Goal: Task Accomplishment & Management: Manage account settings

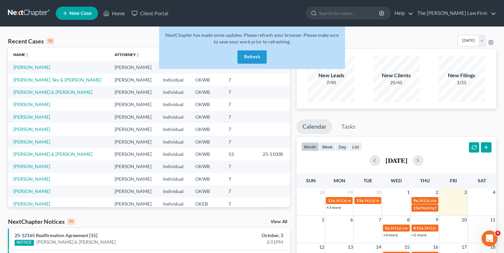
click at [241, 54] on button "Refresh" at bounding box center [251, 56] width 29 height 13
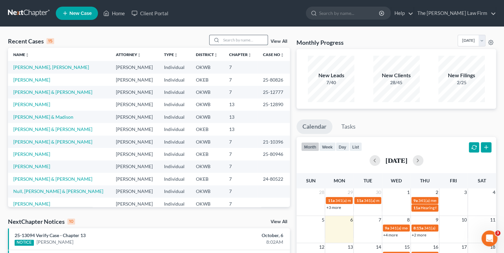
click at [240, 41] on input "search" at bounding box center [244, 40] width 46 height 10
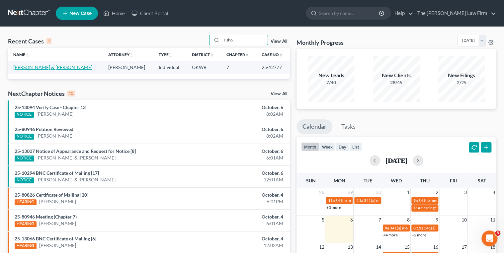
type input "Tisho,"
click at [43, 69] on link "[PERSON_NAME] & [PERSON_NAME]" at bounding box center [52, 67] width 79 height 6
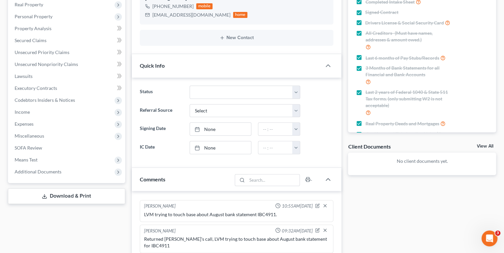
scroll to position [239, 0]
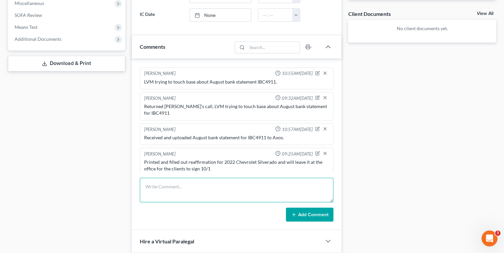
click at [201, 183] on textarea at bounding box center [237, 190] width 194 height 25
type textarea "Emailed reaffirmation for 2022 Chevrolet Silverado to the creditor."
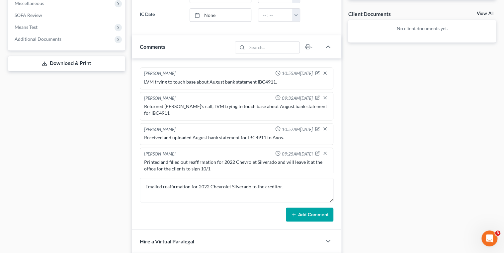
click at [291, 216] on button "Add Comment" at bounding box center [309, 215] width 47 height 14
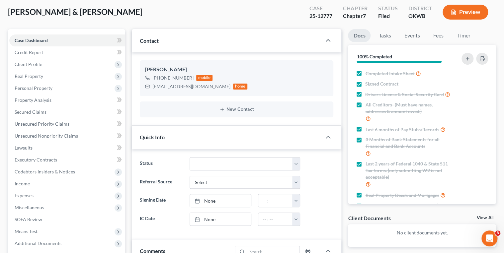
scroll to position [0, 0]
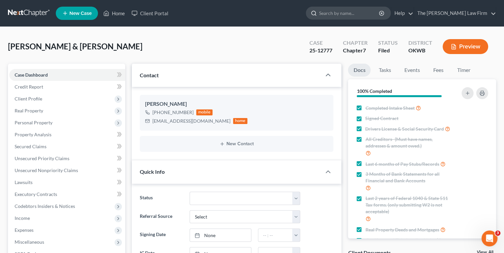
click at [363, 10] on input "search" at bounding box center [349, 13] width 61 height 12
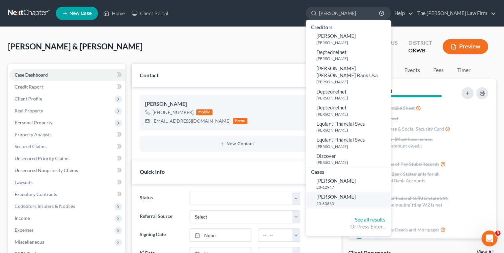
type input "[PERSON_NAME]"
click at [356, 194] on span "[PERSON_NAME]" at bounding box center [335, 197] width 39 height 6
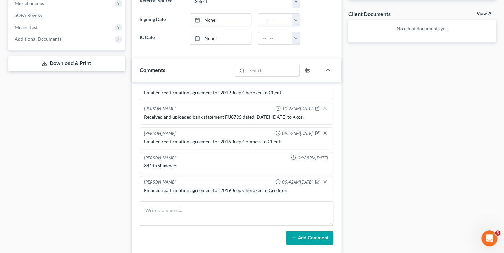
scroll to position [335, 0]
click at [216, 139] on div "Emailed reaffirmation agreement for 2016 Jeep Compass to Client." at bounding box center [236, 142] width 185 height 7
copy div "Emailed reaffirmation agreement for 2016 Jeep Compass to Client."
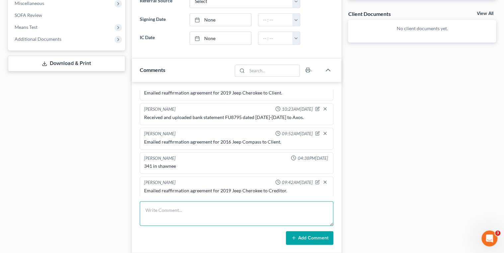
click at [205, 205] on textarea at bounding box center [237, 213] width 194 height 25
paste textarea "Emailed reaffirmation agreement for 2016 Jeep Compass to Client."
click at [279, 210] on textarea "Emailed reaffirmation agreement for 2016 Jeep Compass to Client." at bounding box center [237, 213] width 194 height 25
type textarea "Emailed reaffirmation agreement for 2016 Jeep Compass to Creditor."
click at [294, 233] on button "Add Comment" at bounding box center [309, 238] width 47 height 14
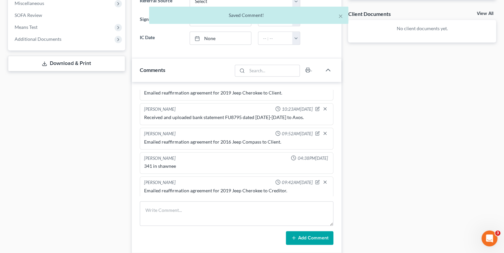
scroll to position [360, 0]
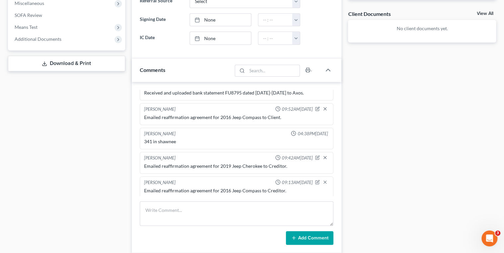
click at [419, 81] on div "Docs Tasks Events Fees Timer 100% Completed Nothing here yet! Completed Intake …" at bounding box center [421, 148] width 155 height 647
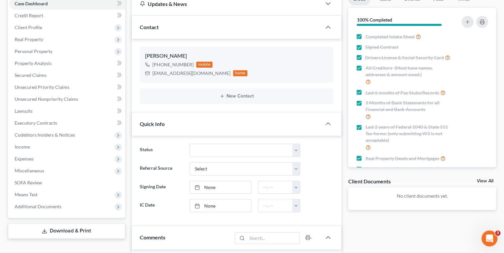
scroll to position [0, 0]
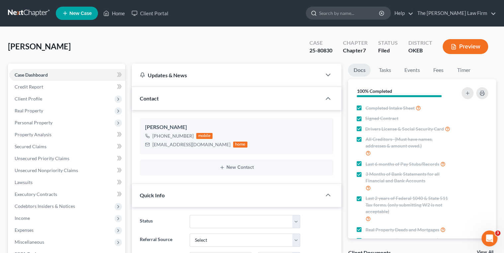
click at [353, 16] on input "search" at bounding box center [349, 13] width 61 height 12
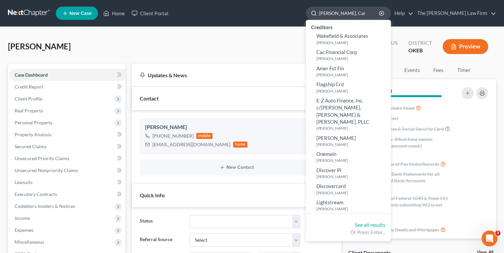
type input "[PERSON_NAME]"
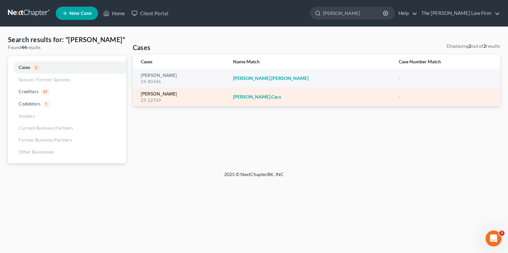
click at [157, 95] on link "[PERSON_NAME]" at bounding box center [159, 94] width 36 height 5
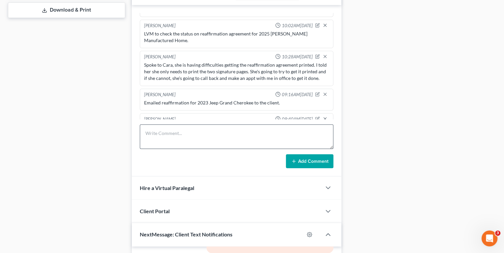
scroll to position [292, 0]
click at [210, 100] on div "Emailed reaffirmation for 2023 Jeep Grand Cherokee to the client." at bounding box center [236, 103] width 185 height 7
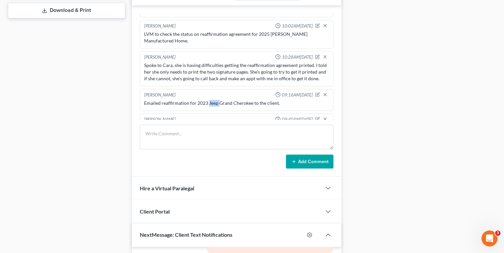
click at [210, 100] on div "Emailed reaffirmation for 2023 Jeep Grand Cherokee to the client." at bounding box center [236, 103] width 185 height 7
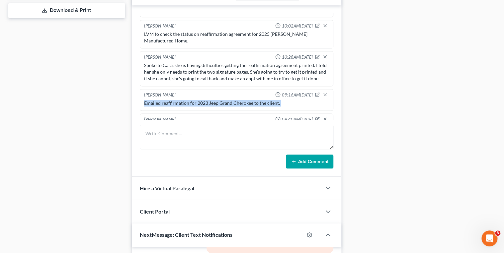
click at [210, 100] on div "Emailed reaffirmation for 2023 Jeep Grand Cherokee to the client." at bounding box center [236, 103] width 185 height 7
copy div "Emailed reaffirmation for 2023 Jeep Grand Cherokee to the client."
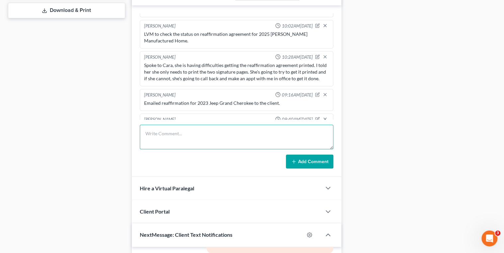
click at [214, 132] on textarea at bounding box center [237, 137] width 194 height 25
paste textarea "Emailed reaffirmation for 2023 Jeep Grand Cherokee to the client."
click at [279, 132] on textarea "Emailed reaffirmation for 2023 Jeep Grand Cherokee to the client." at bounding box center [237, 137] width 194 height 25
click at [277, 133] on textarea "Emailed reaffirmation for 2023 Jeep Grand Cherokee to the client." at bounding box center [237, 137] width 194 height 25
type textarea "Emailed reaffirmation for 2023 Jeep Grand Cherokee to the creditor."
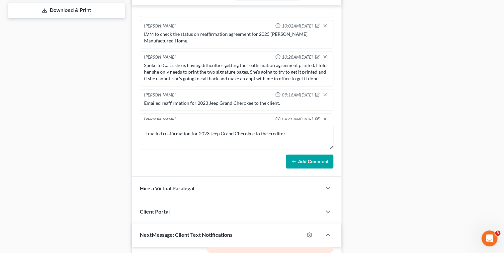
click at [301, 158] on button "Add Comment" at bounding box center [309, 162] width 47 height 14
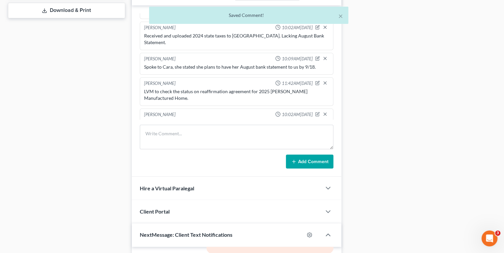
scroll to position [296, 0]
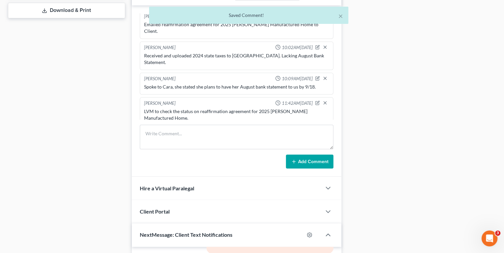
click at [269, 108] on div "LVM to check the status on reaffirmation agreement for 2025 [PERSON_NAME] Manuf…" at bounding box center [236, 114] width 185 height 13
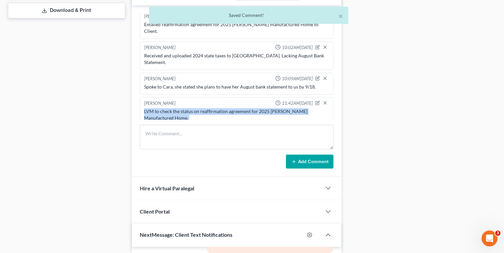
click at [269, 108] on div "LVM to check the status on reaffirmation agreement for 2025 [PERSON_NAME] Manuf…" at bounding box center [236, 114] width 185 height 13
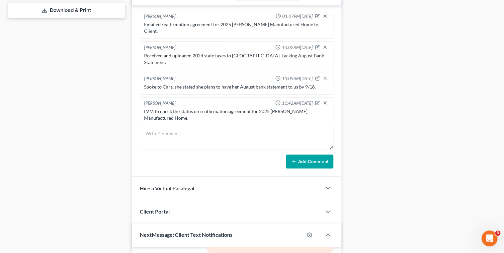
click at [209, 23] on div "Emailed reaffirmation agreement for 2025 [PERSON_NAME] Manufactured Home to Cli…" at bounding box center [236, 27] width 185 height 13
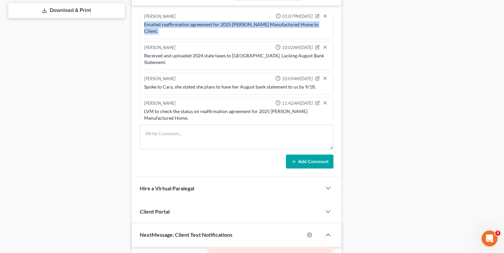
copy div "Emailed reaffirmation agreement for 2025 [PERSON_NAME] Manufactured Home to Cli…"
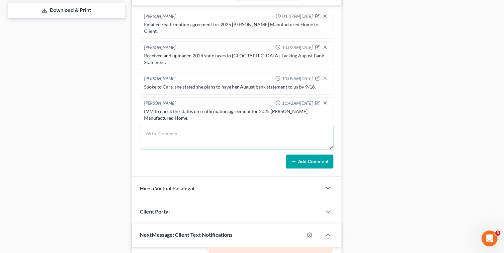
click at [212, 127] on textarea at bounding box center [237, 137] width 194 height 25
paste textarea "Emailed reaffirmation agreement for 2025 [PERSON_NAME] Manufactured Home to Cli…"
click at [308, 133] on textarea "Emailed reaffirmation agreement for 2025 [PERSON_NAME] Manufactured Home to Cli…" at bounding box center [237, 137] width 194 height 25
click at [308, 132] on textarea "Emailed reaffirmation agreement for 2025 [PERSON_NAME] Manufactured Home to Cli…" at bounding box center [237, 137] width 194 height 25
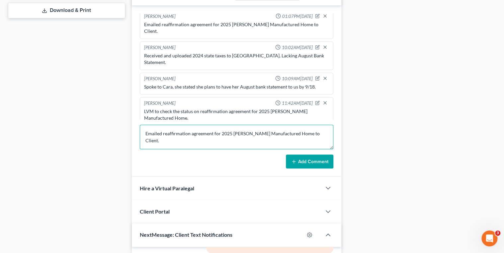
click at [309, 132] on textarea "Emailed reaffirmation agreement for 2025 [PERSON_NAME] Manufactured Home to Cli…" at bounding box center [237, 137] width 194 height 25
type textarea "Emailed reaffirmation agreement for 2025 [PERSON_NAME] Manufactured Home to Cre…"
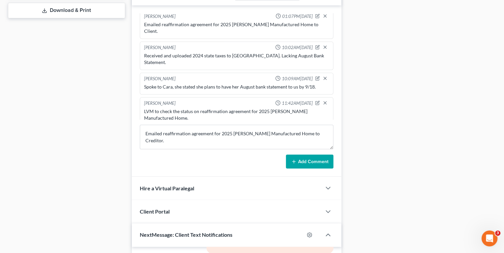
click at [318, 160] on button "Add Comment" at bounding box center [309, 162] width 47 height 14
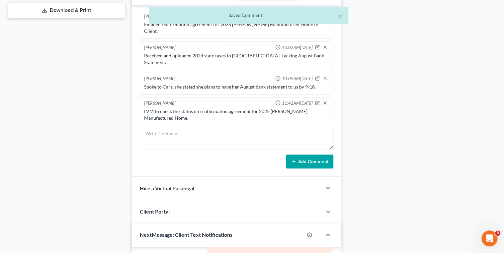
scroll to position [454, 0]
